Goal: Find specific page/section: Find specific page/section

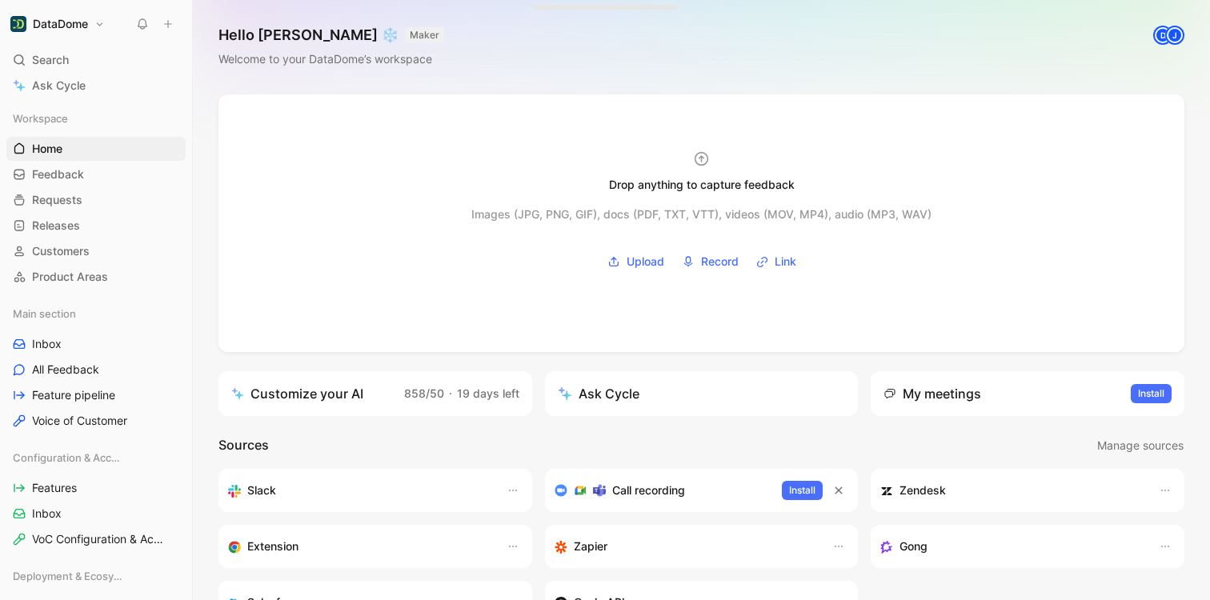
scroll to position [298, 0]
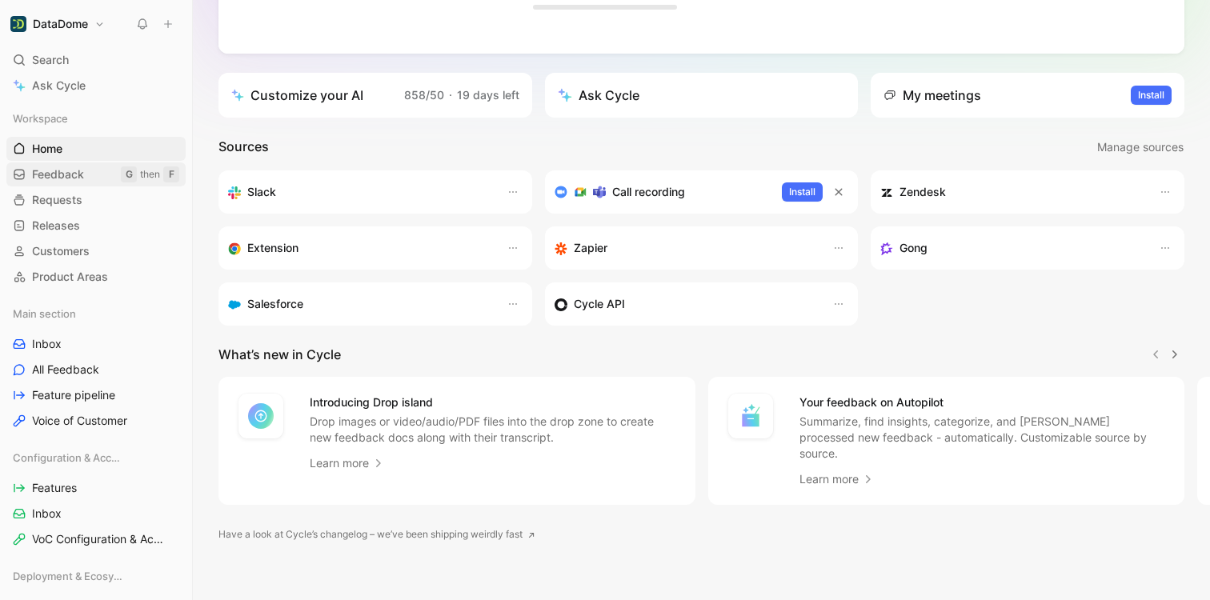
click at [75, 179] on span "Feedback" at bounding box center [58, 174] width 52 height 16
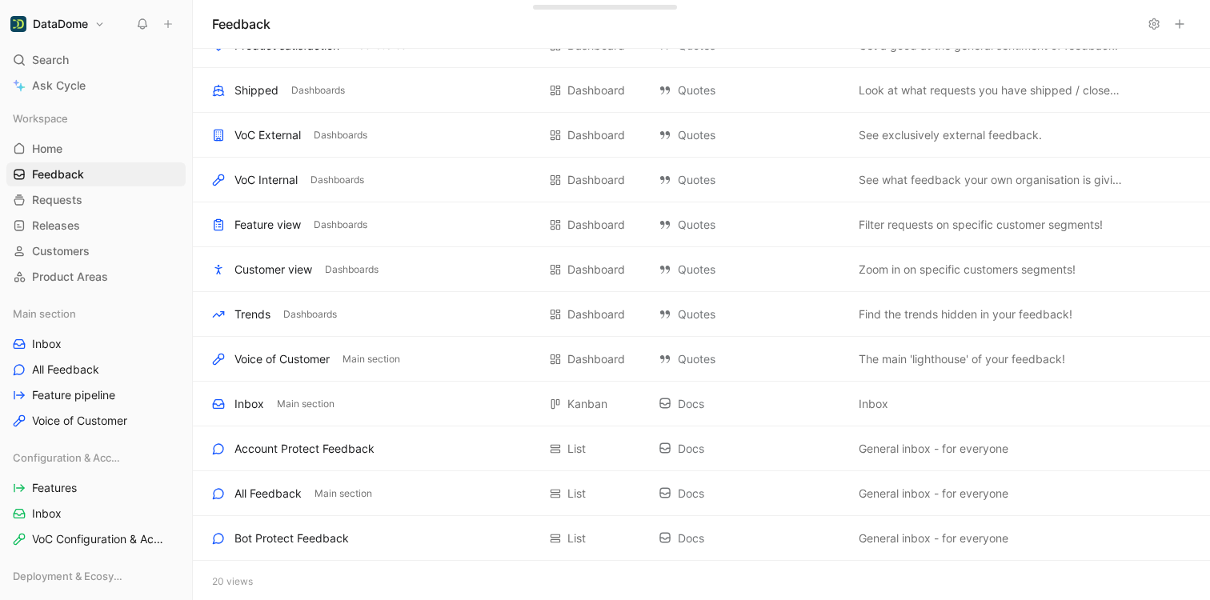
scroll to position [386, 0]
click at [78, 202] on span "Requests" at bounding box center [57, 200] width 50 height 16
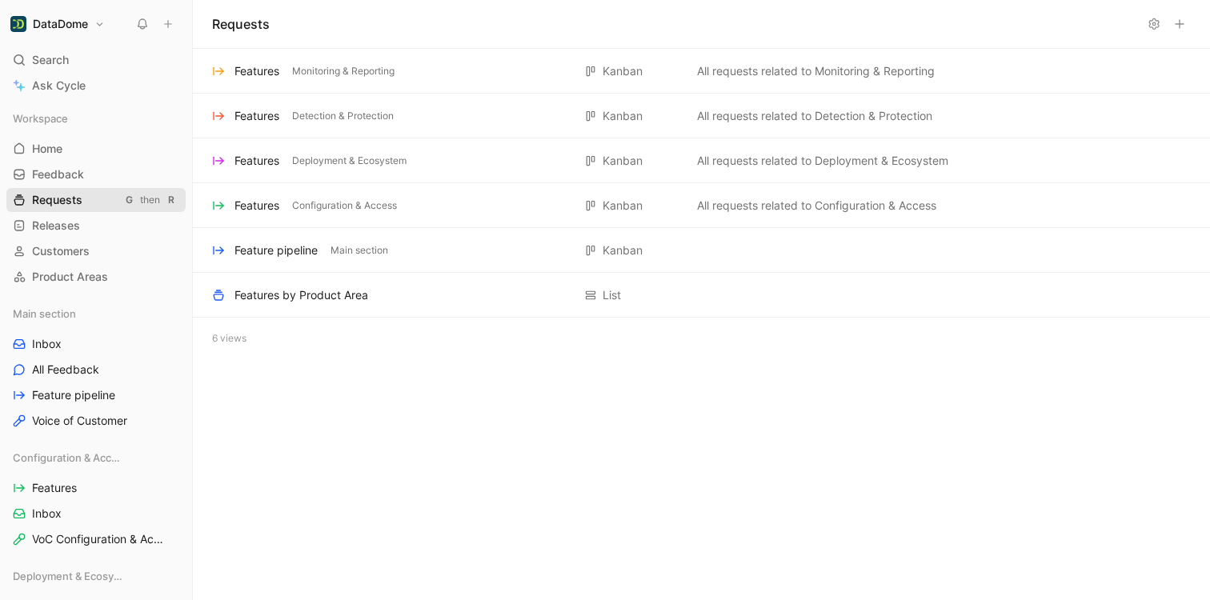
click at [81, 189] on link "Requests G then R" at bounding box center [95, 200] width 179 height 24
click at [77, 176] on span "Feedback" at bounding box center [58, 174] width 52 height 16
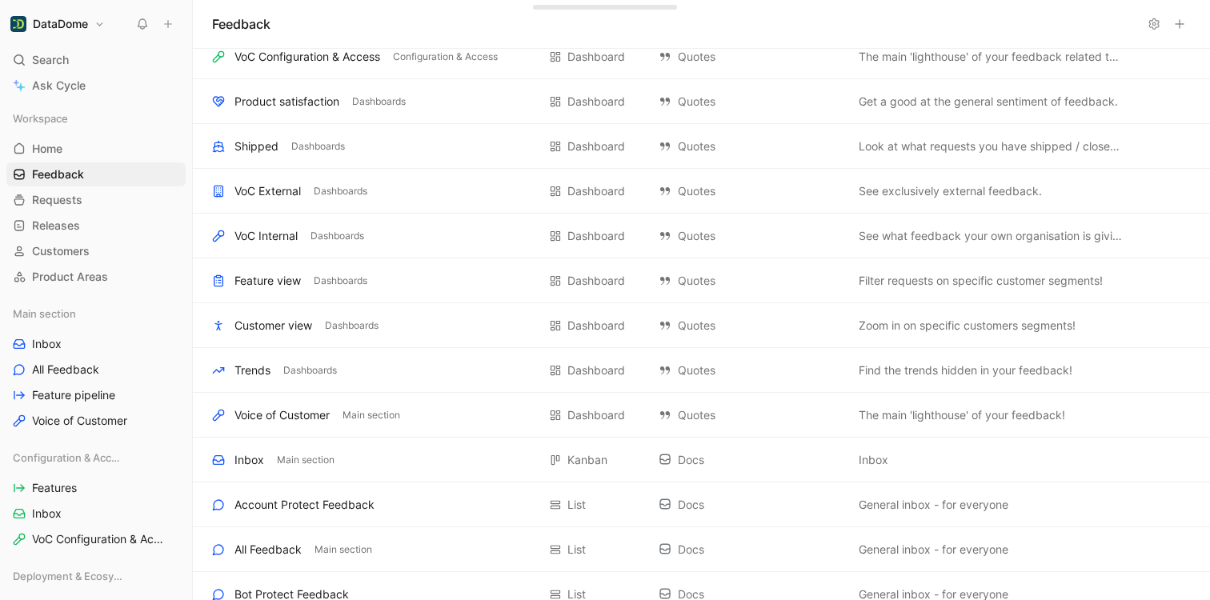
scroll to position [386, 0]
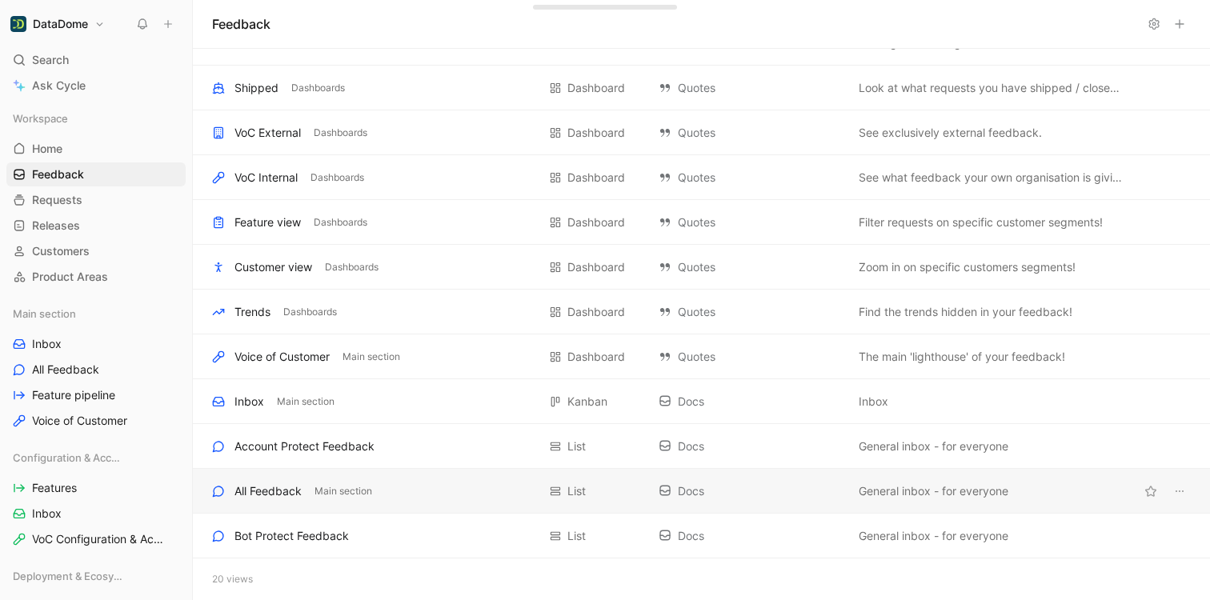
click at [286, 495] on div "All Feedback" at bounding box center [267, 491] width 67 height 19
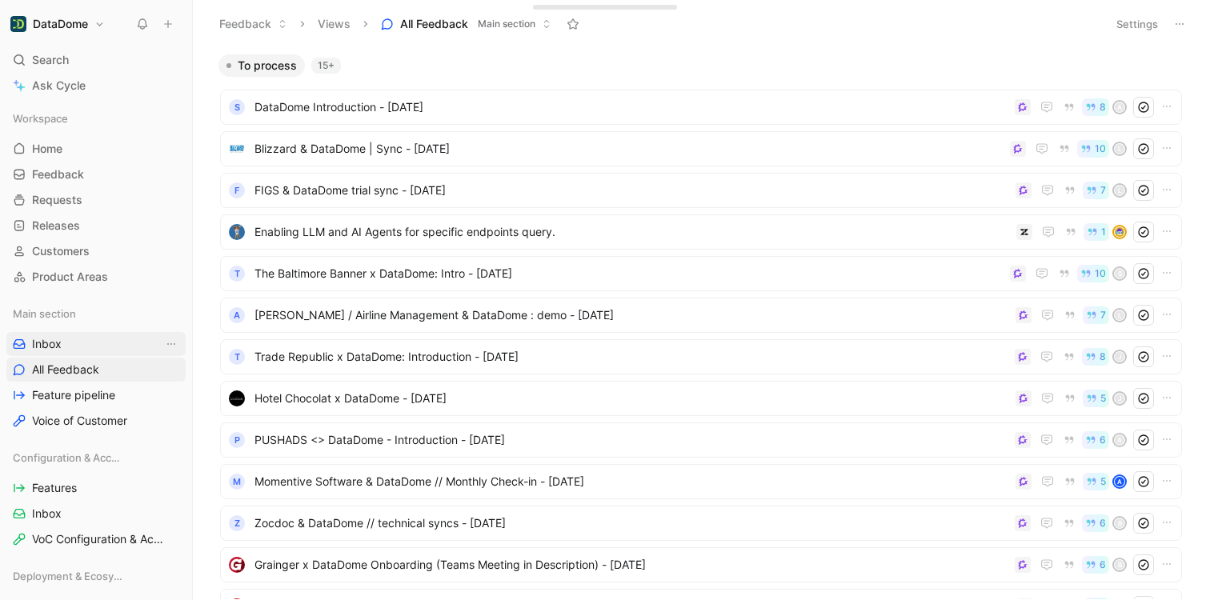
click at [88, 350] on link "Inbox" at bounding box center [95, 344] width 179 height 24
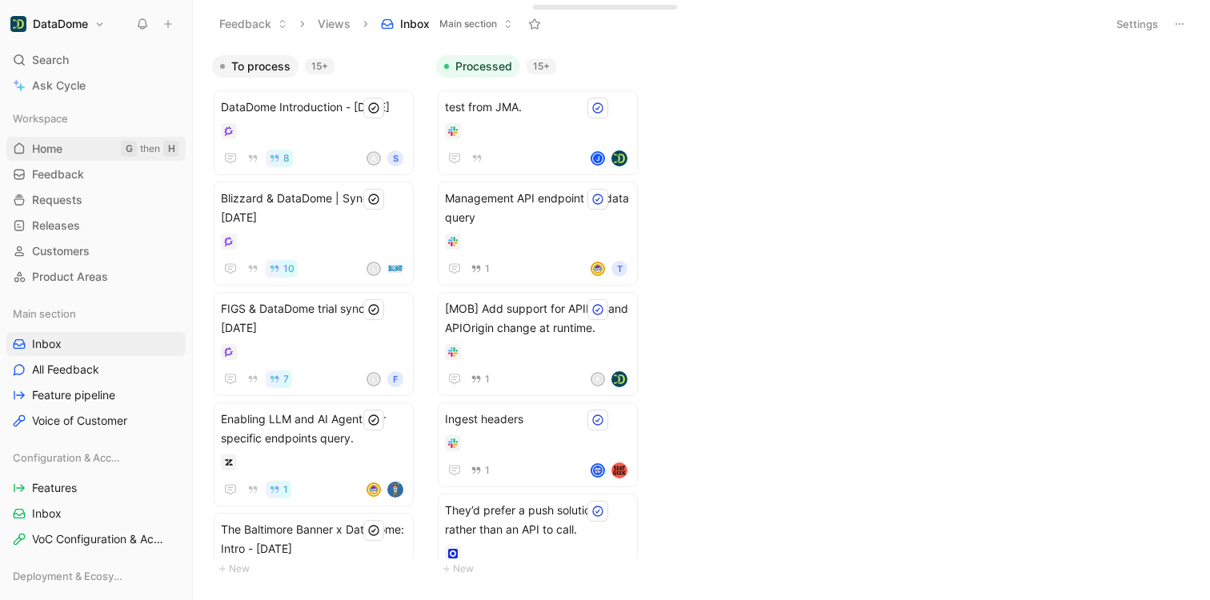
click at [53, 150] on span "Home" at bounding box center [47, 149] width 30 height 16
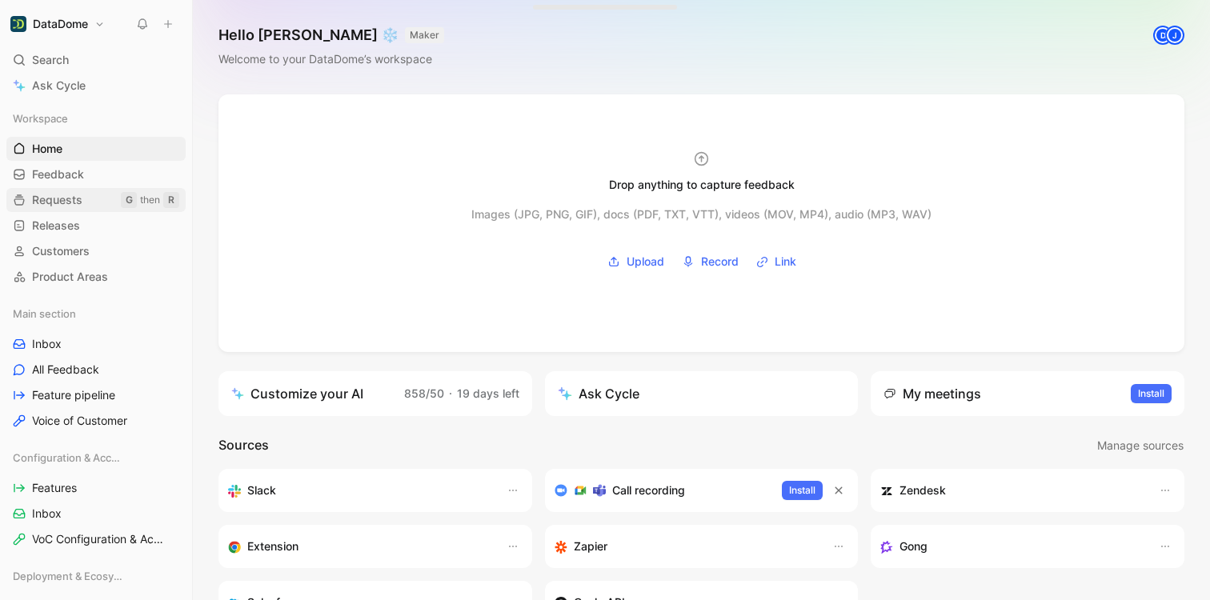
click at [69, 201] on span "Requests" at bounding box center [57, 200] width 50 height 16
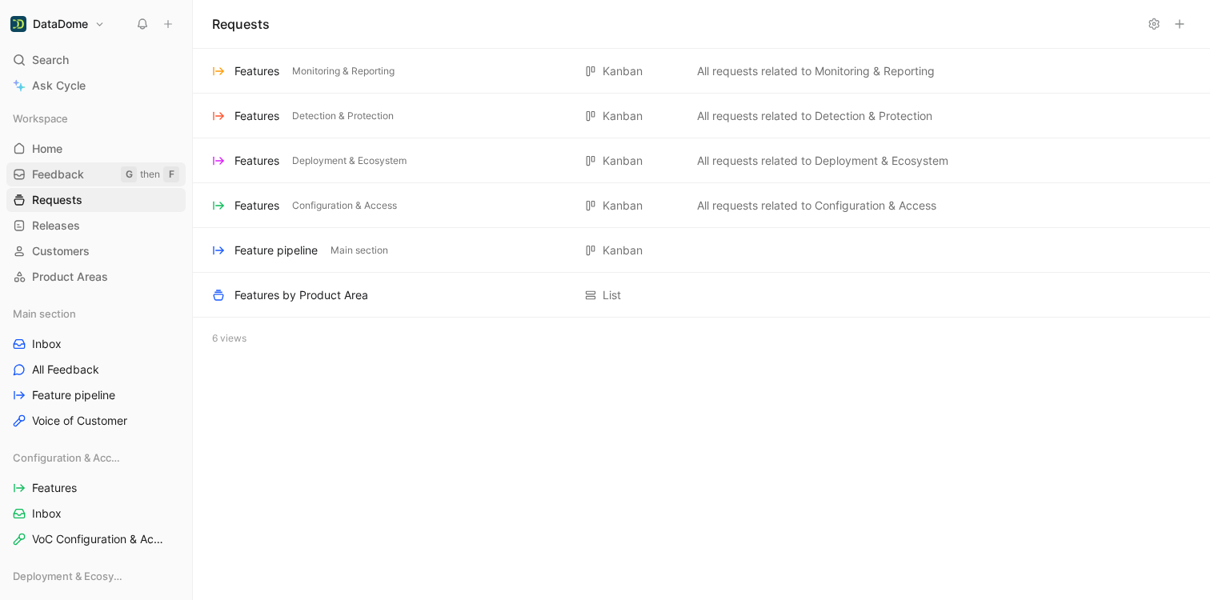
click at [65, 178] on span "Feedback" at bounding box center [58, 174] width 52 height 16
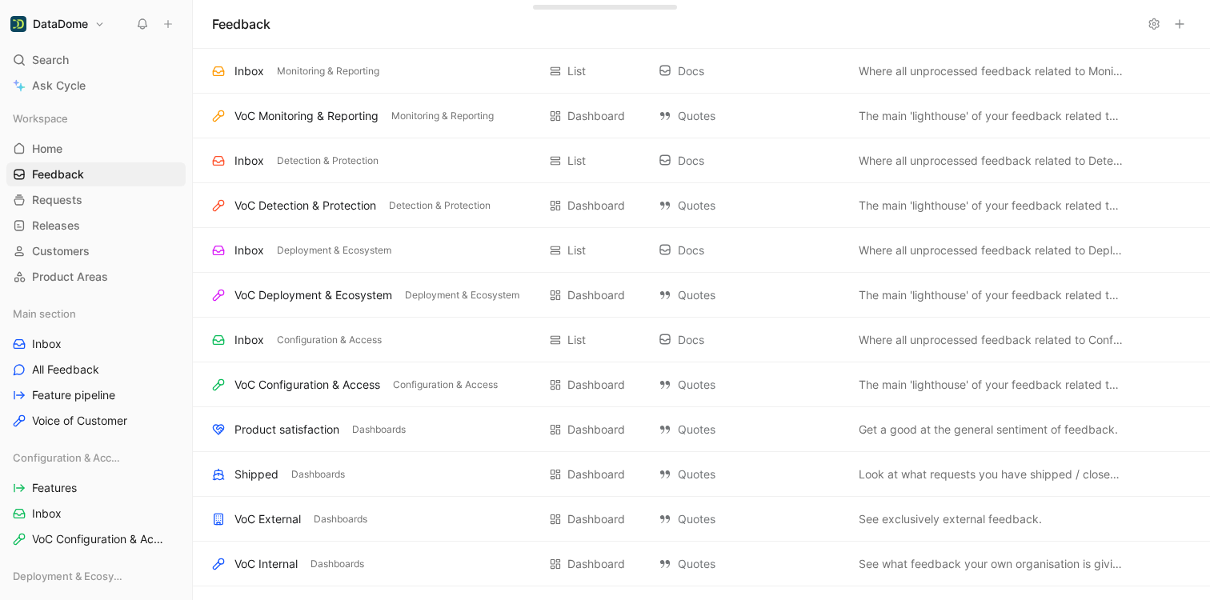
click at [1153, 30] on icon at bounding box center [1153, 24] width 13 height 13
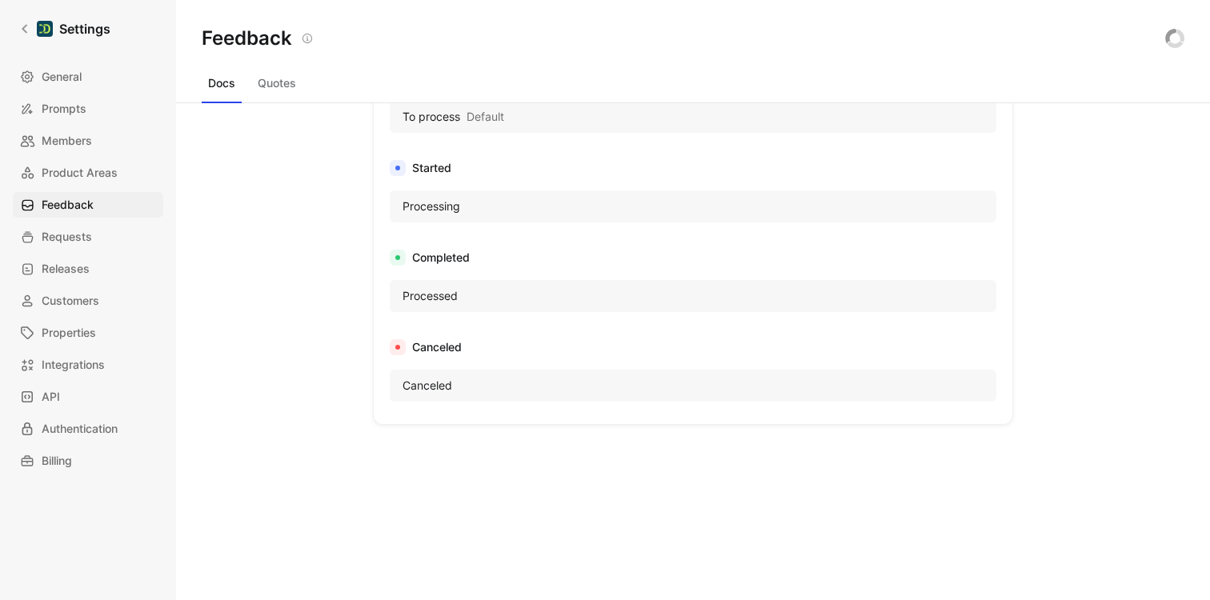
scroll to position [838, 0]
click at [20, 26] on icon at bounding box center [24, 28] width 11 height 11
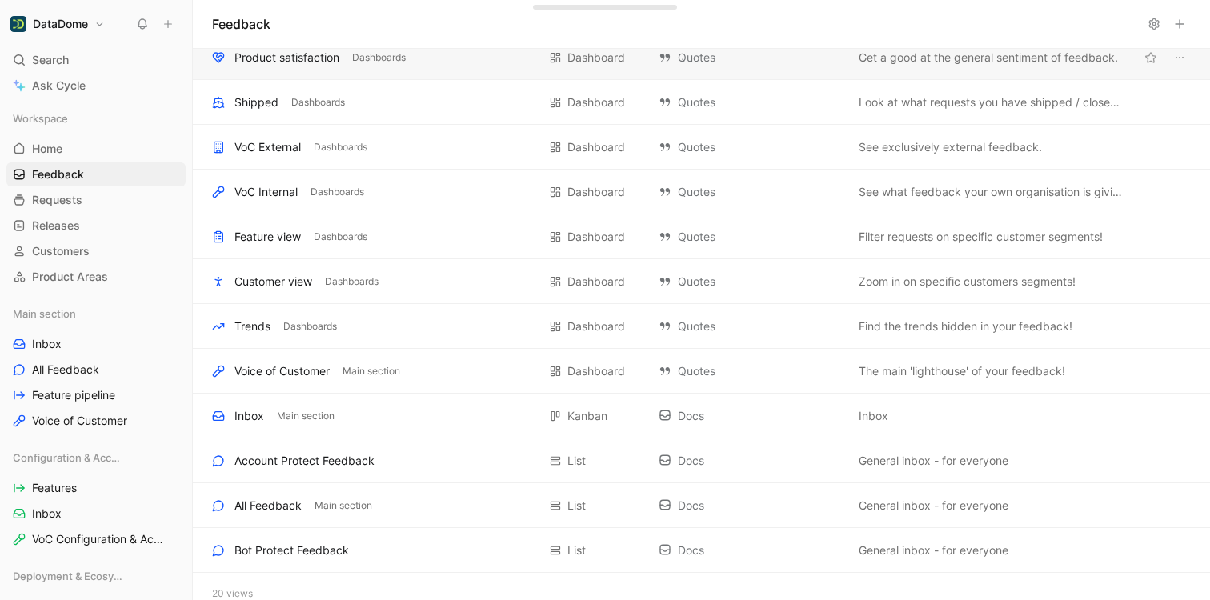
scroll to position [386, 0]
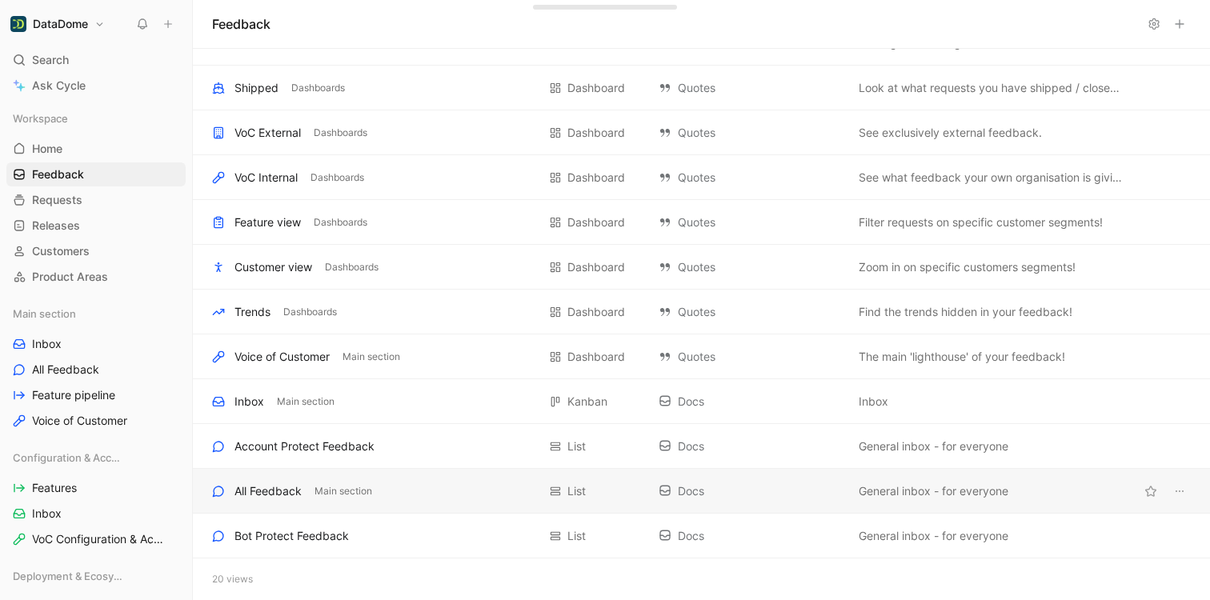
click at [268, 483] on div "All Feedback" at bounding box center [267, 491] width 67 height 19
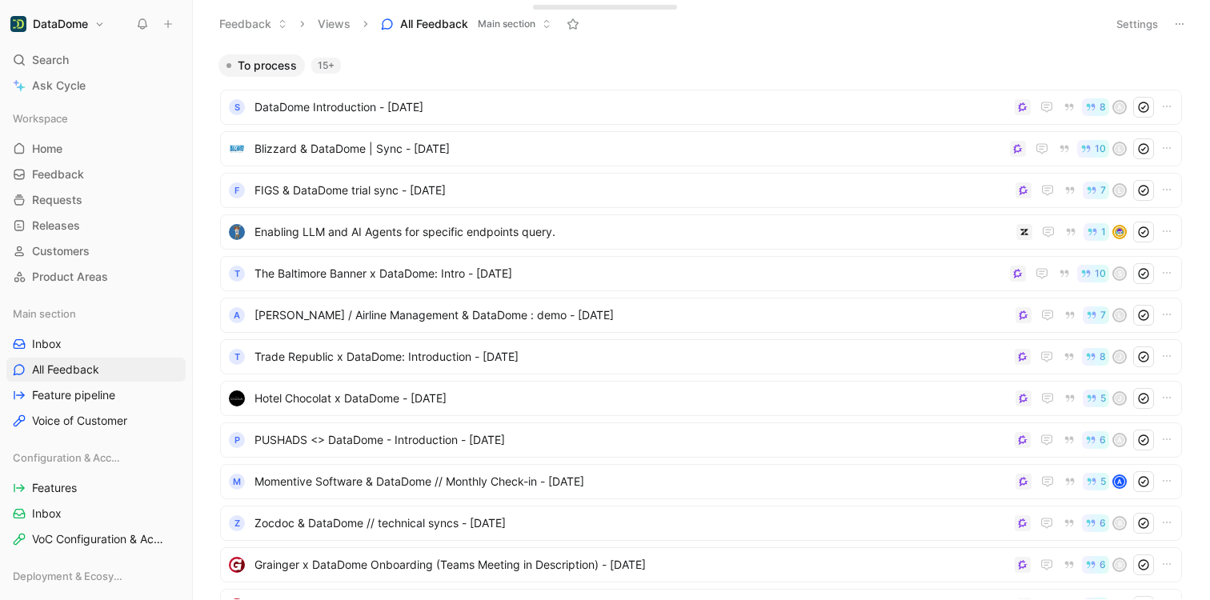
click at [538, 28] on button "All Feedback Main section" at bounding box center [466, 24] width 185 height 24
click at [1178, 19] on icon at bounding box center [1179, 24] width 13 height 13
click at [530, 24] on span "Main section" at bounding box center [507, 24] width 58 height 16
click at [111, 345] on link "Inbox" at bounding box center [95, 344] width 179 height 24
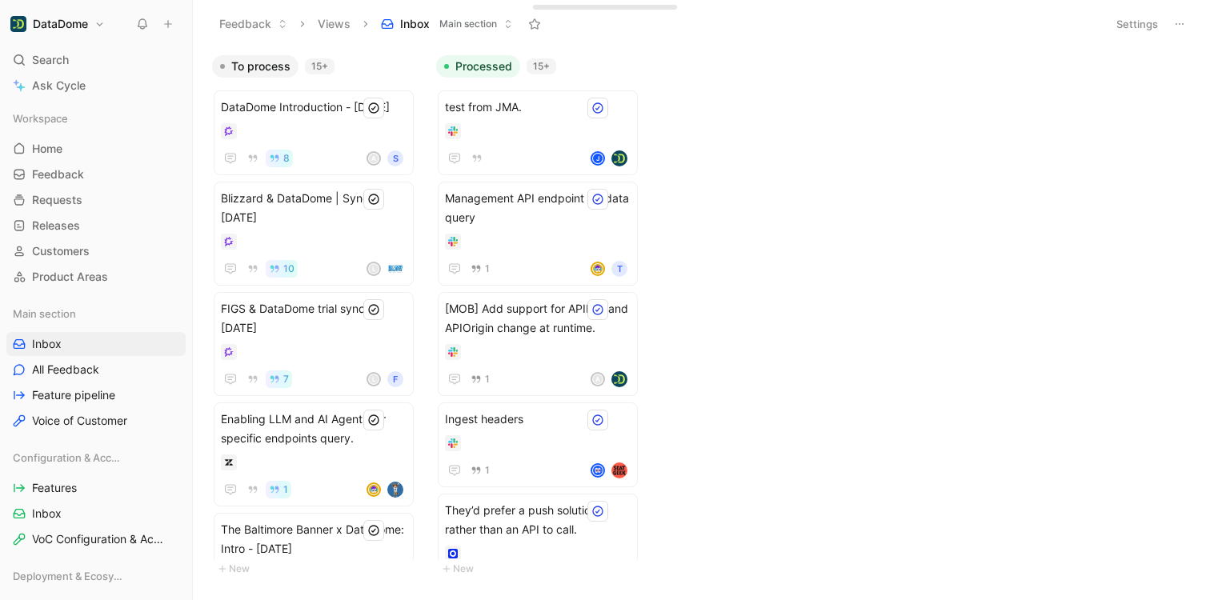
click at [350, 23] on button "Views" at bounding box center [333, 24] width 47 height 24
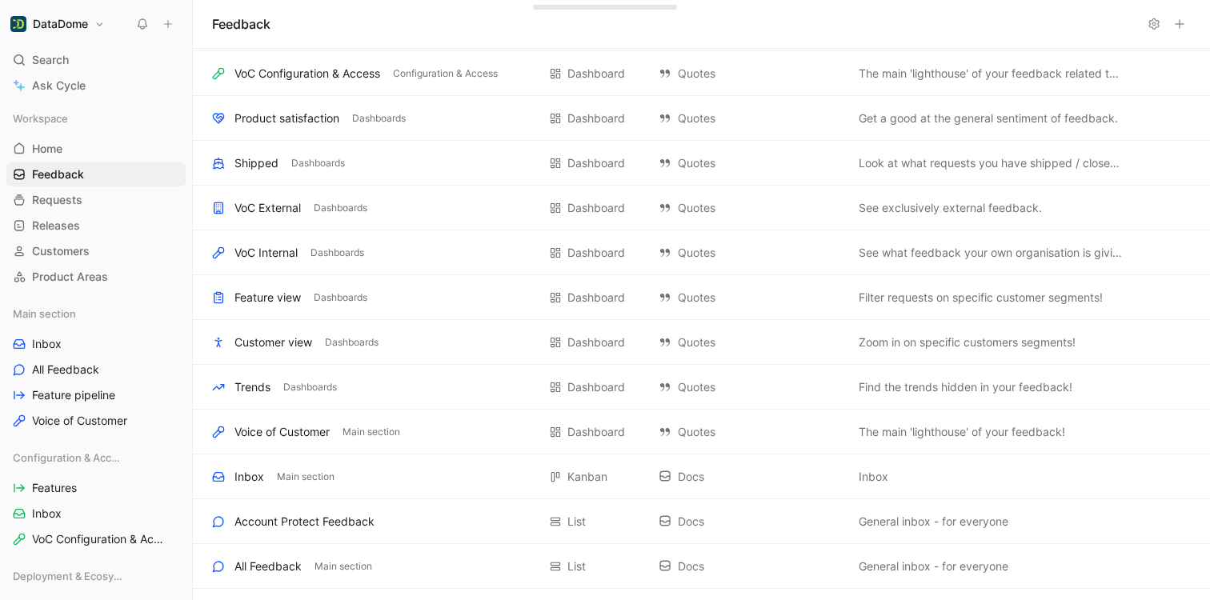
scroll to position [386, 0]
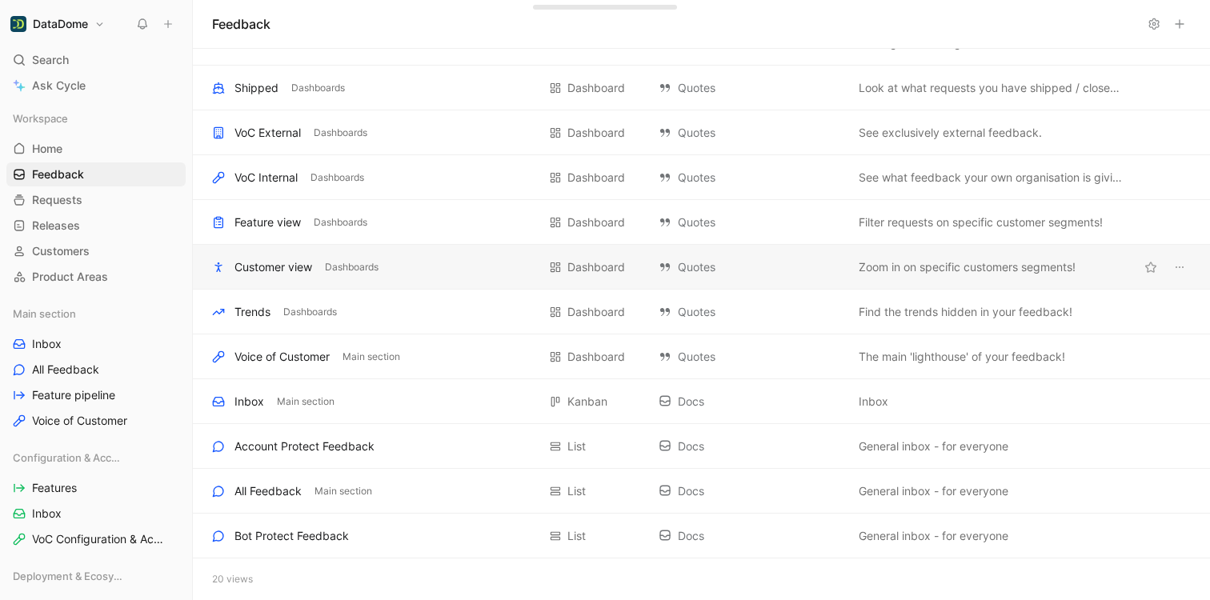
click at [283, 262] on div "Customer view" at bounding box center [273, 267] width 78 height 19
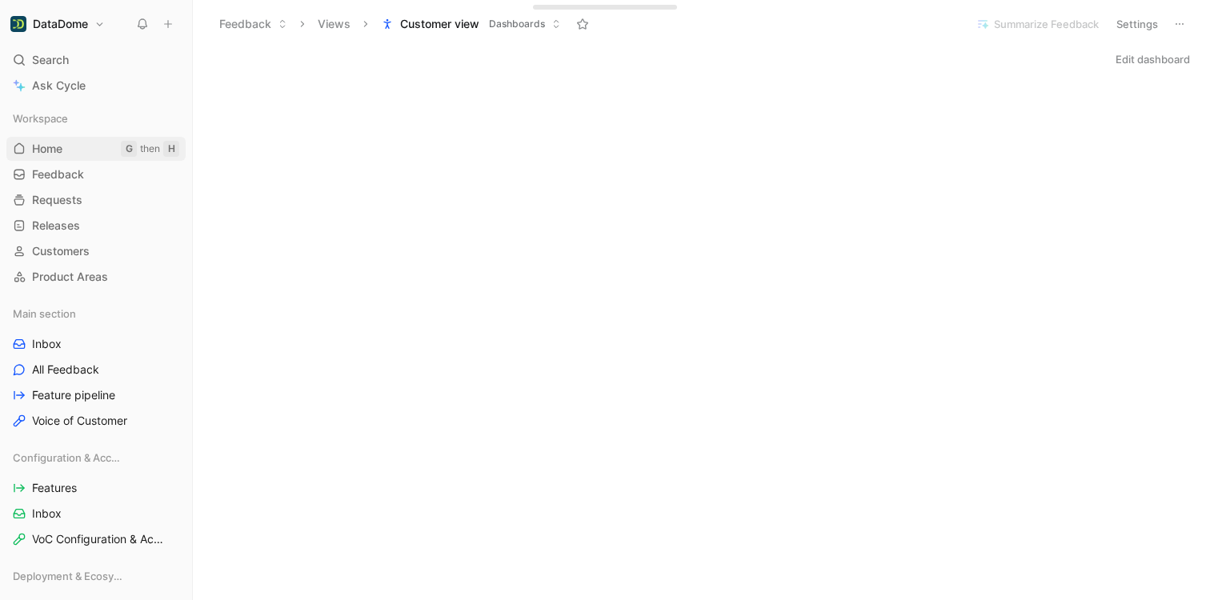
click at [58, 158] on link "Home G then H" at bounding box center [95, 149] width 179 height 24
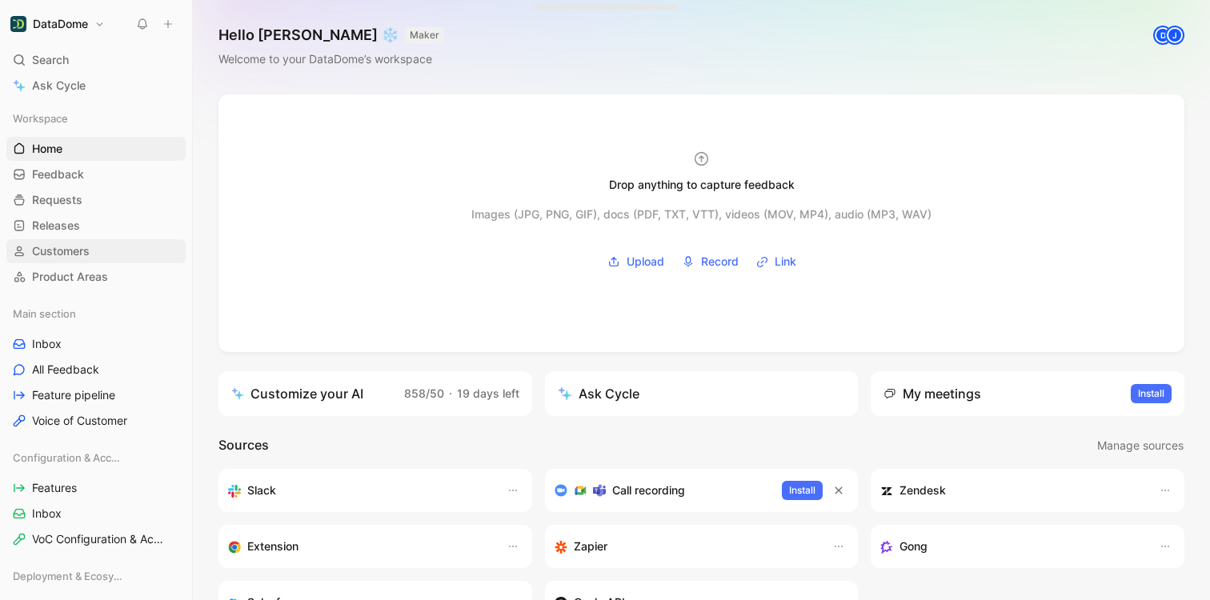
click at [70, 256] on span "Customers" at bounding box center [61, 251] width 58 height 16
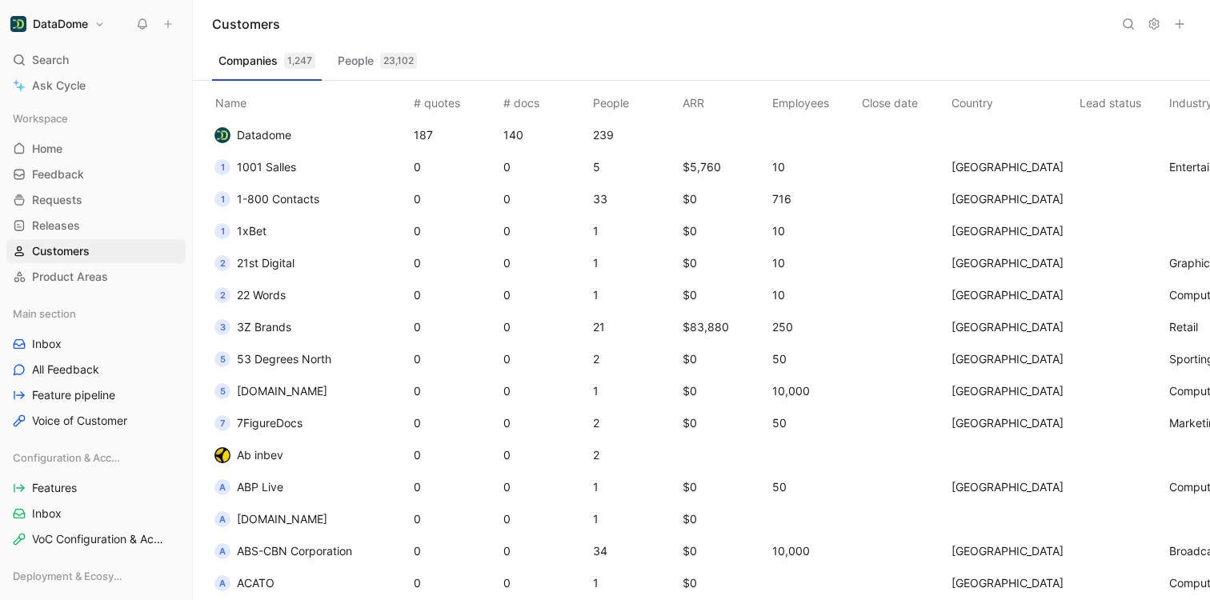
click at [371, 58] on button "People 23,102" at bounding box center [377, 61] width 92 height 26
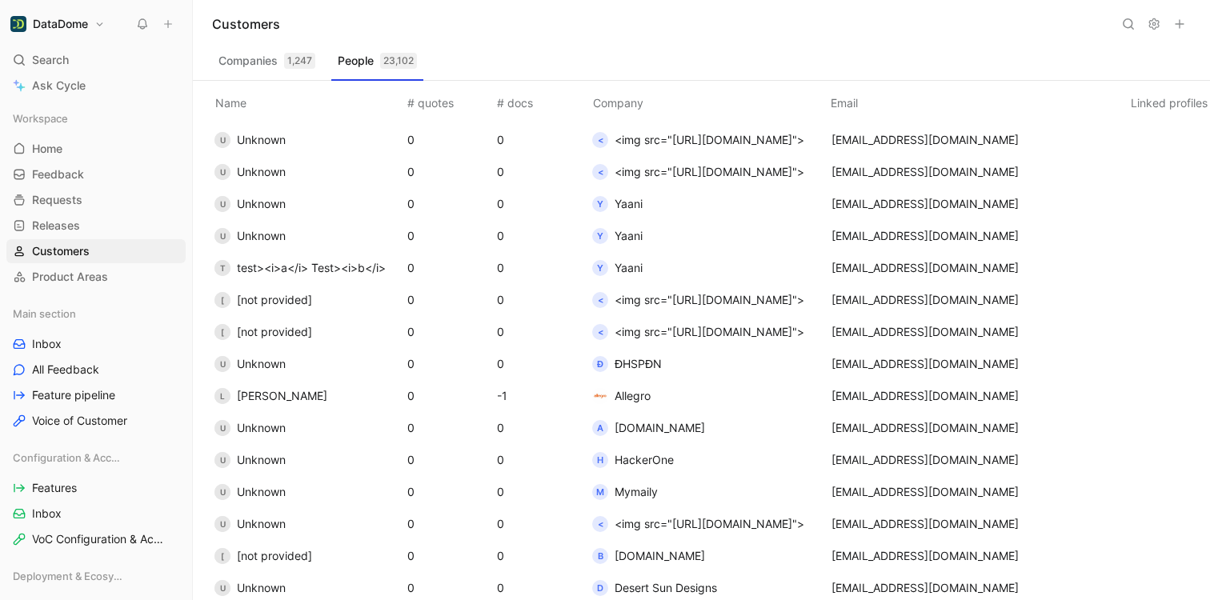
scroll to position [260, 0]
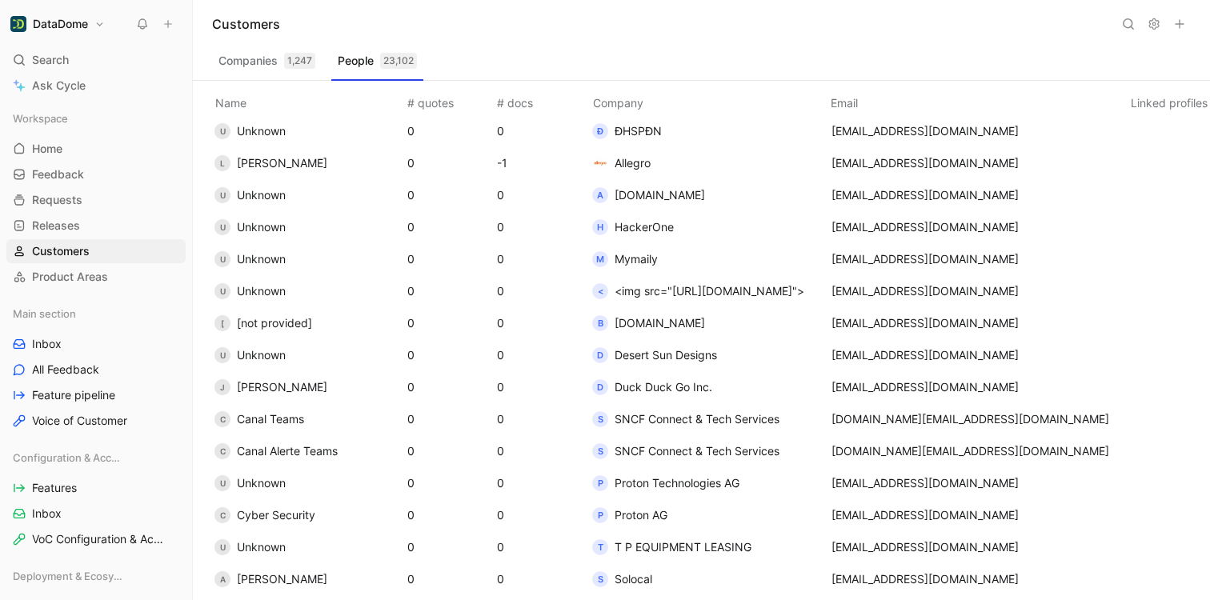
click at [1126, 27] on use at bounding box center [1128, 24] width 10 height 10
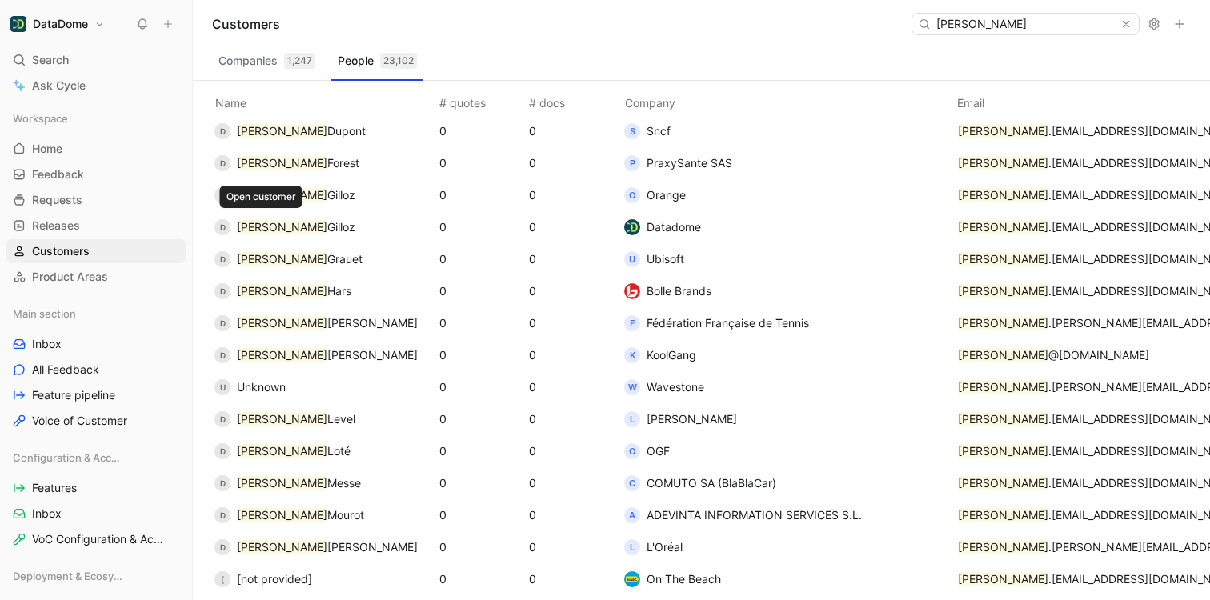
type input "[PERSON_NAME]"
click at [258, 228] on mark "[PERSON_NAME]" at bounding box center [282, 227] width 90 height 14
